Goal: Information Seeking & Learning: Find specific fact

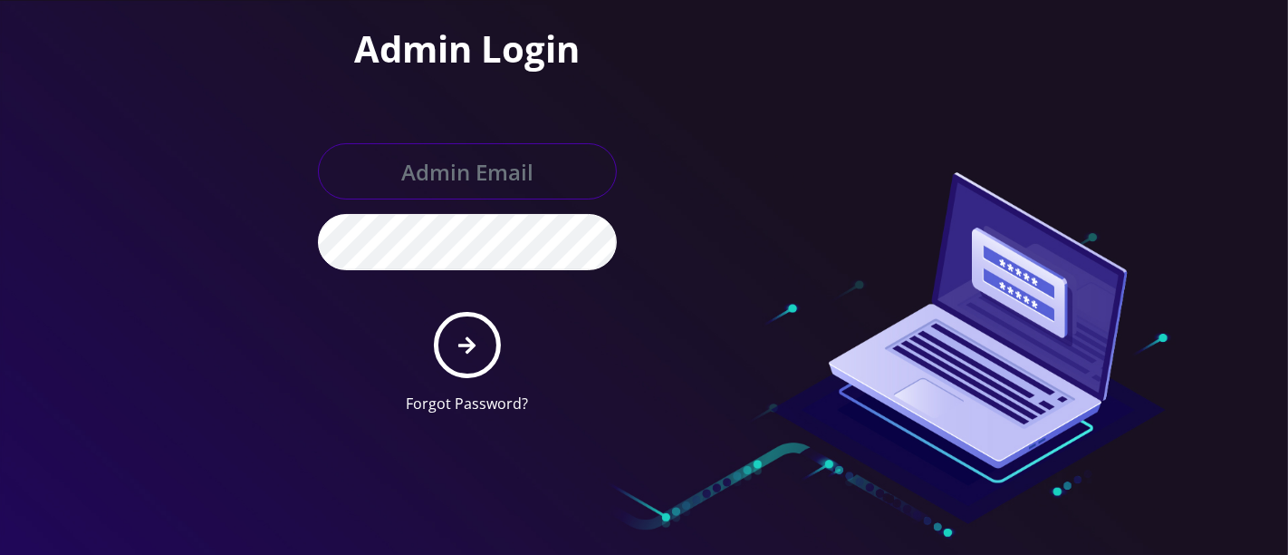
type input "[PERSON_NAME][EMAIL_ADDRESS][DOMAIN_NAME]"
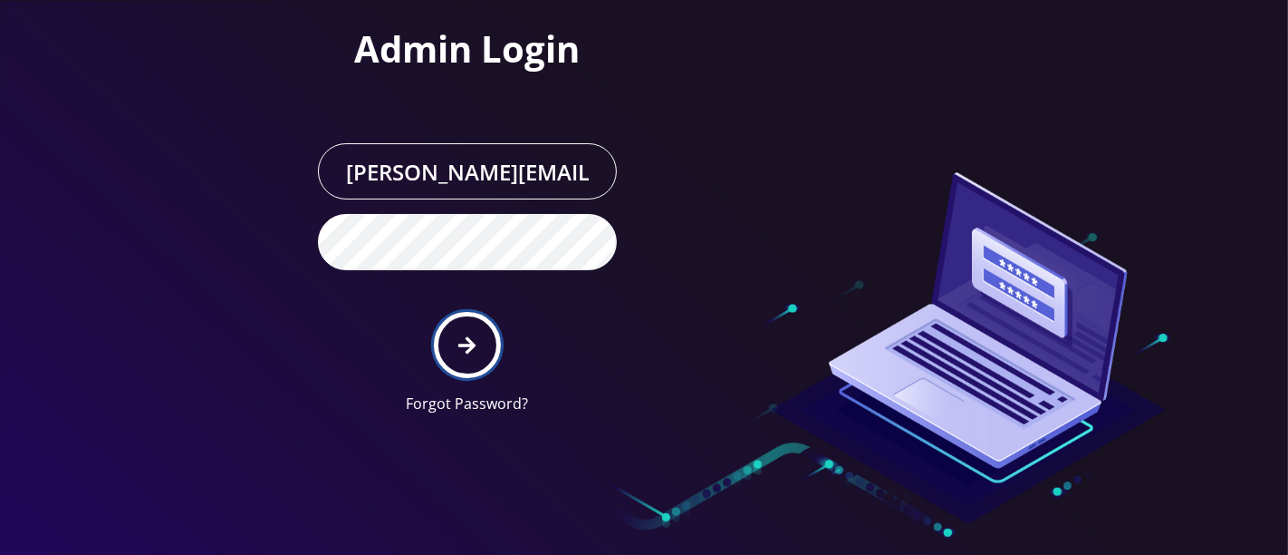
click at [478, 340] on button "submit" at bounding box center [467, 345] width 66 height 66
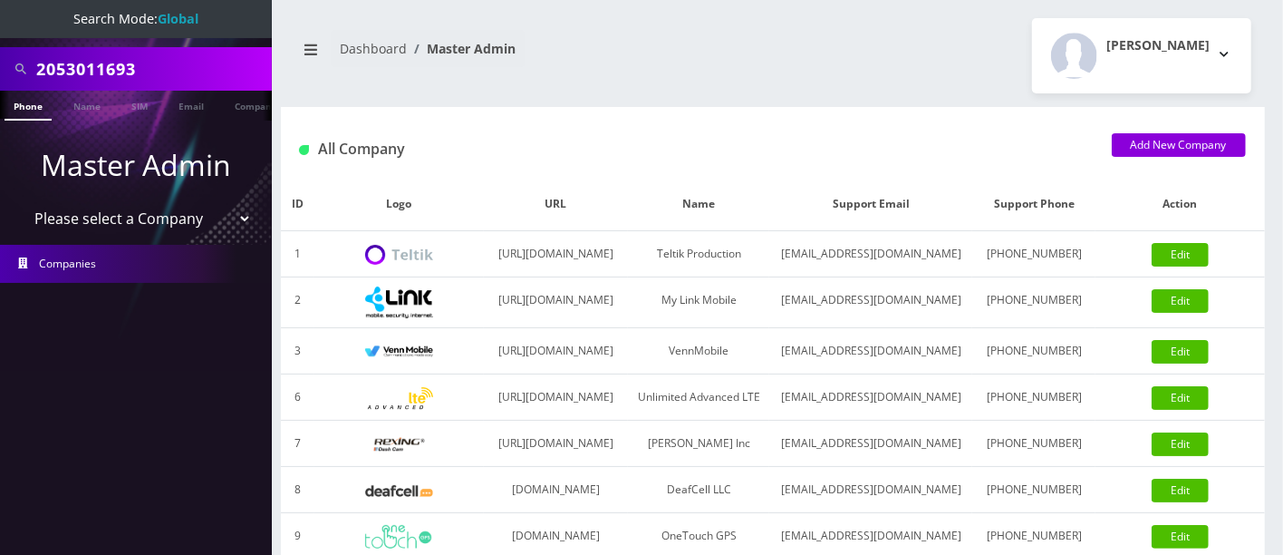
drag, startPoint x: 217, startPoint y: 60, endPoint x: 0, endPoint y: 60, distance: 216.5
click at [0, 63] on div "2053011693" at bounding box center [136, 68] width 272 height 43
paste input "408 341 5210"
click at [107, 65] on input "408 341 5210" at bounding box center [151, 69] width 231 height 34
click at [76, 66] on input "408 3415210" at bounding box center [151, 69] width 231 height 34
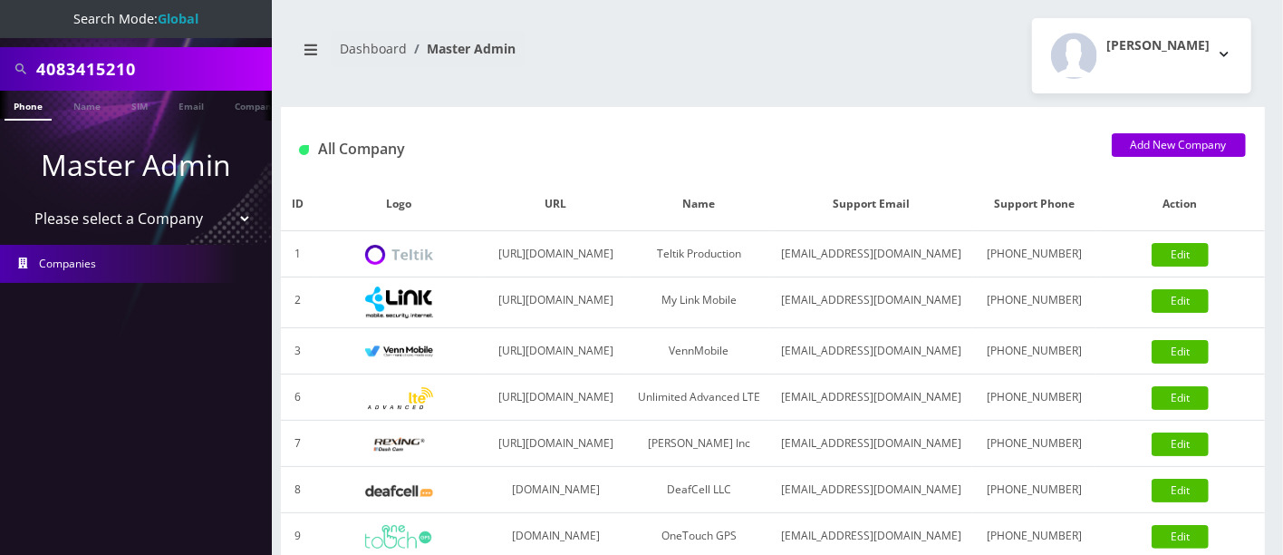
type input "4083415210"
click at [37, 102] on link "Phone" at bounding box center [28, 106] width 47 height 30
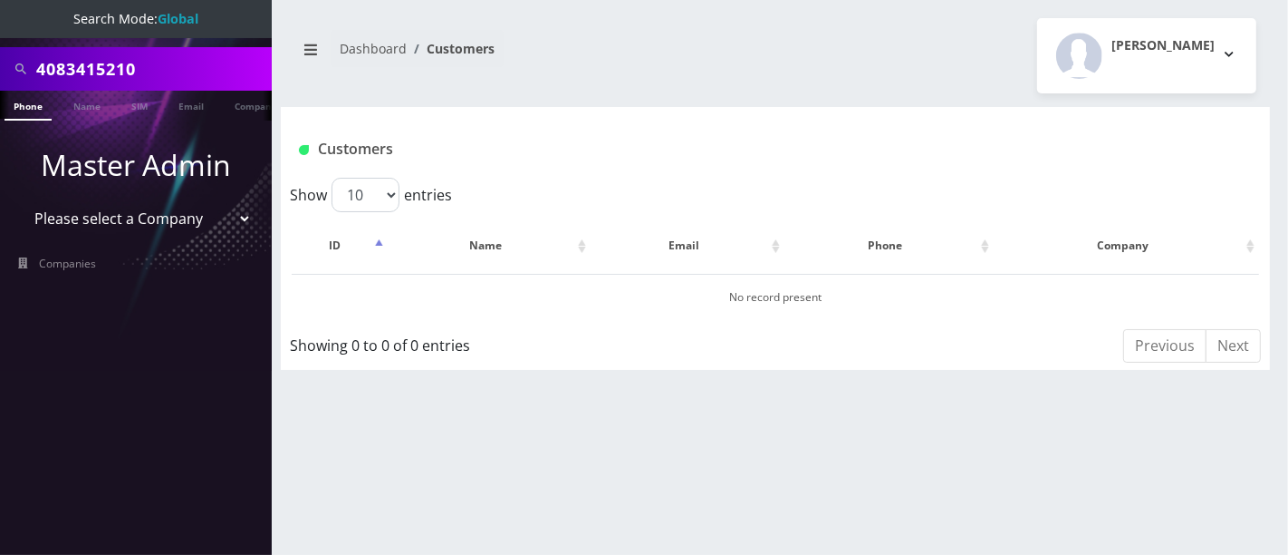
click at [87, 61] on input "4083415210" at bounding box center [151, 69] width 231 height 34
click at [194, 66] on input "4083415210" at bounding box center [151, 69] width 231 height 34
drag, startPoint x: 205, startPoint y: 63, endPoint x: 0, endPoint y: 55, distance: 204.9
click at [0, 55] on div "4083415210" at bounding box center [136, 68] width 272 height 43
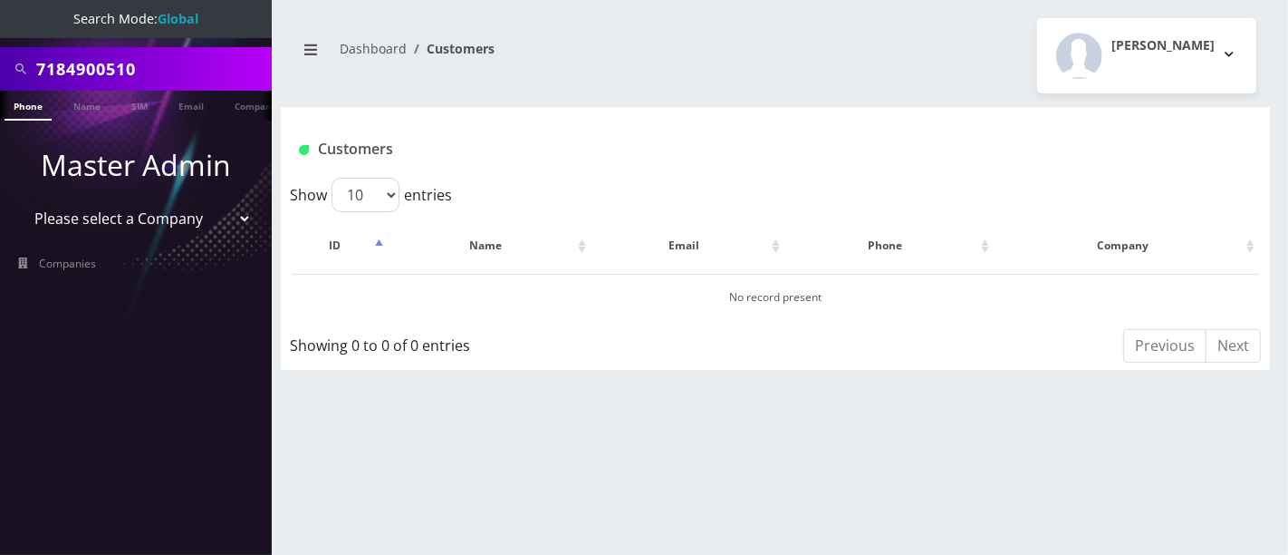
type input "7184900510"
click at [156, 59] on input "7184900510" at bounding box center [151, 69] width 231 height 34
click at [64, 65] on input "7184900510" at bounding box center [151, 69] width 231 height 34
type input "miri"
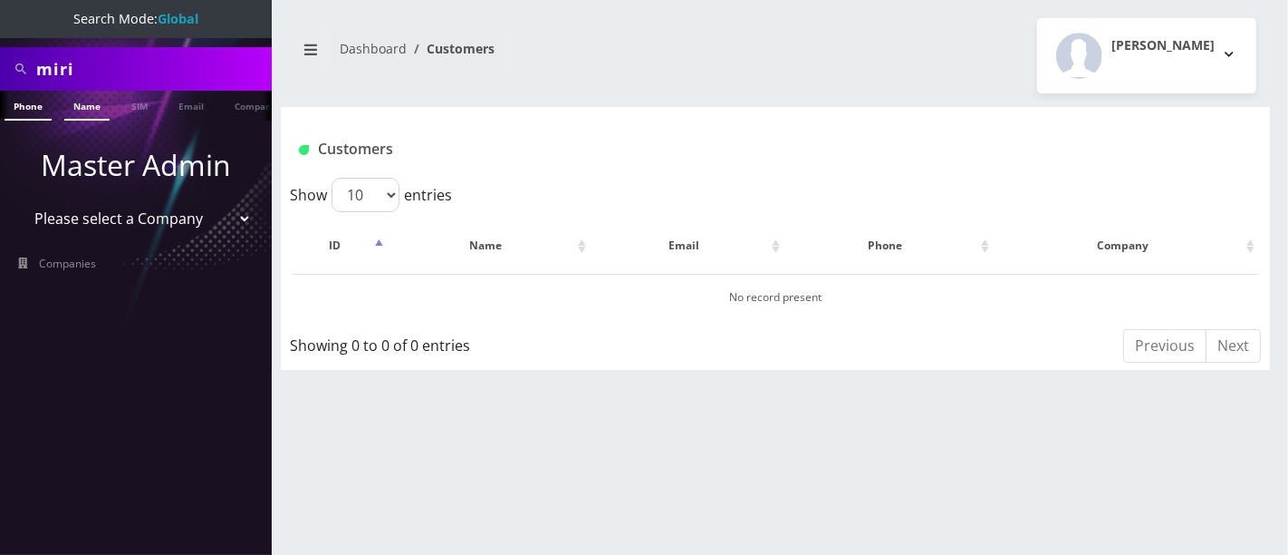
click at [84, 104] on link "Name" at bounding box center [86, 106] width 45 height 30
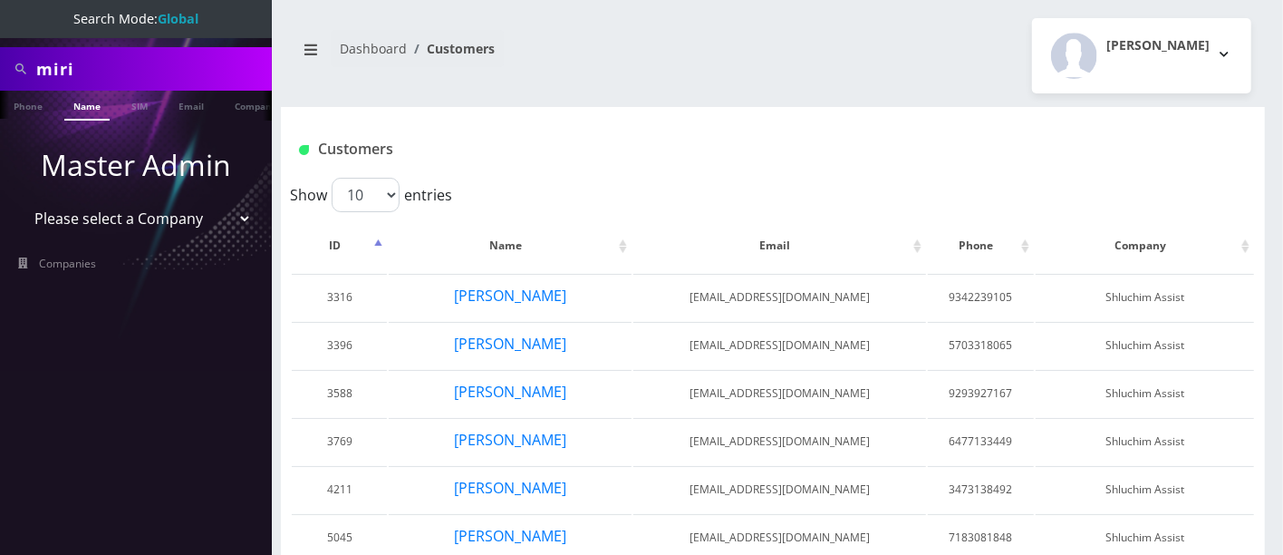
drag, startPoint x: 122, startPoint y: 62, endPoint x: 0, endPoint y: 14, distance: 131.4
click at [0, 21] on nav "Search Mode: Global miri Phone Name SIM Email Company Customer Master Admin Ple…" at bounding box center [136, 277] width 272 height 555
type input "rivlin"
click at [85, 102] on link "Name" at bounding box center [86, 106] width 45 height 30
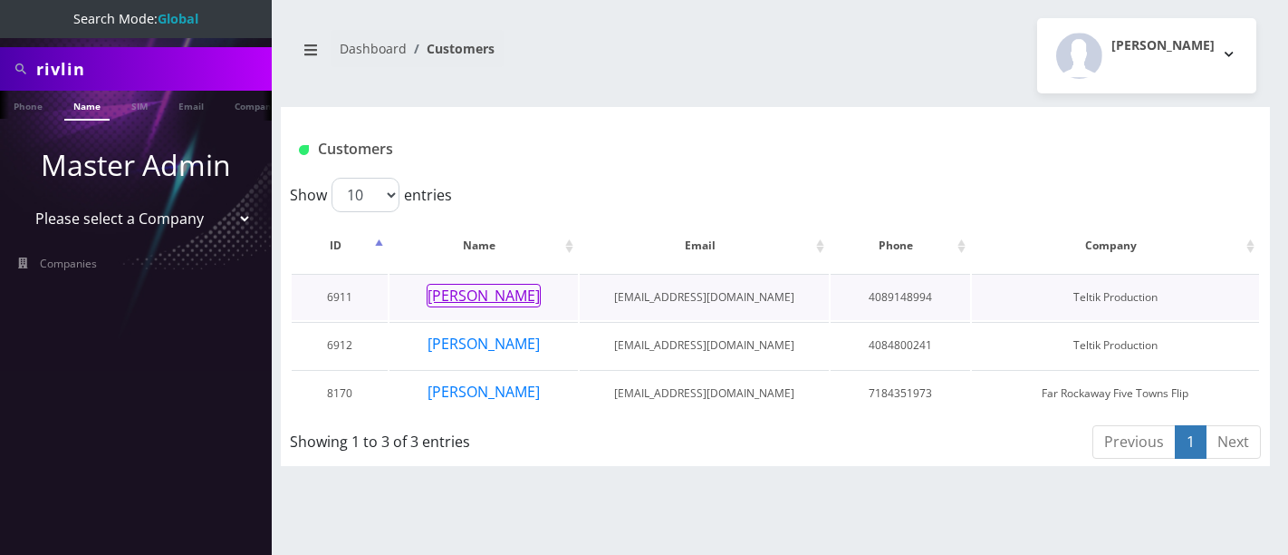
click at [491, 294] on button "[PERSON_NAME]" at bounding box center [484, 296] width 114 height 24
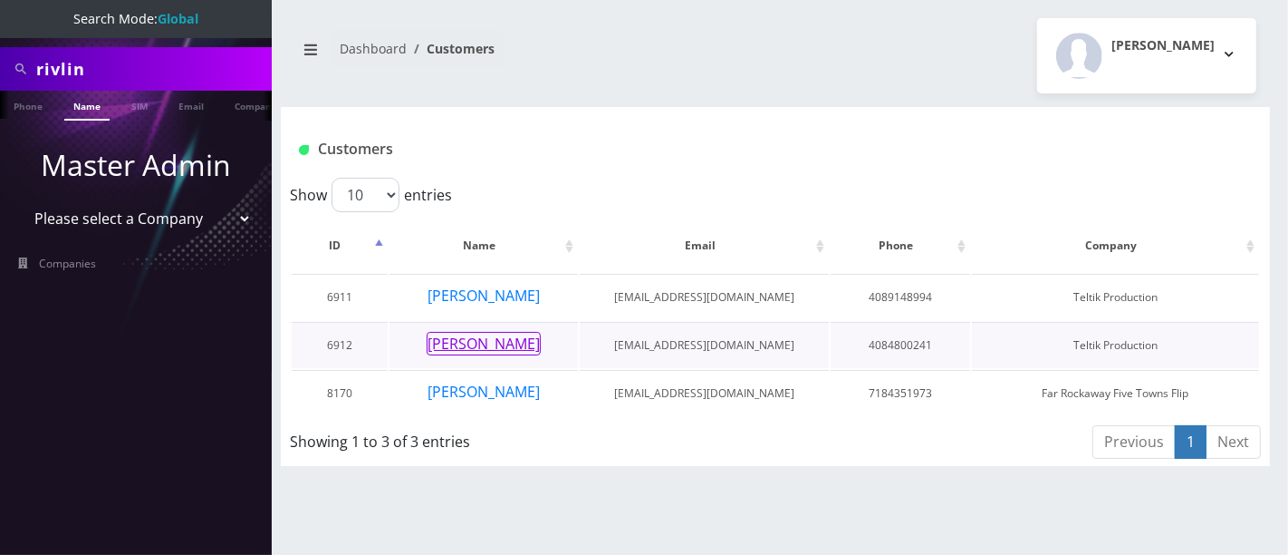
click at [497, 342] on button "Miri Rivlin" at bounding box center [484, 344] width 114 height 24
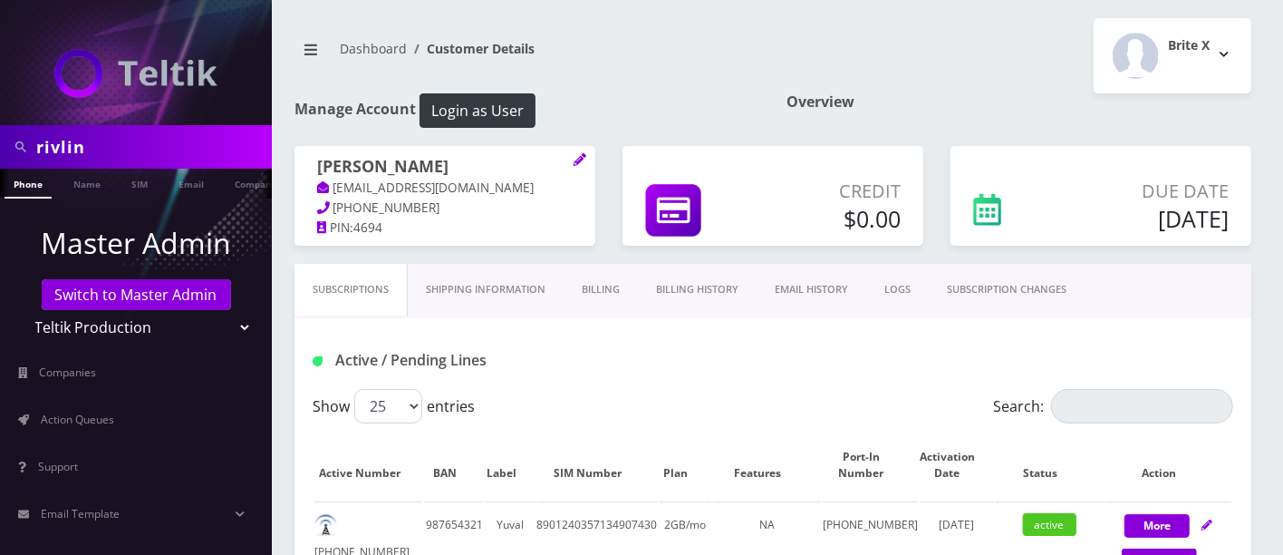
scroll to position [486, 0]
